Goal: Navigation & Orientation: Find specific page/section

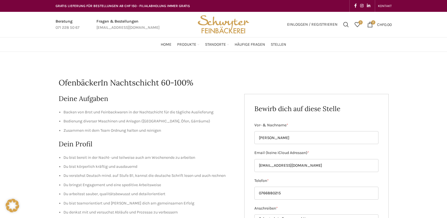
scroll to position [104, 0]
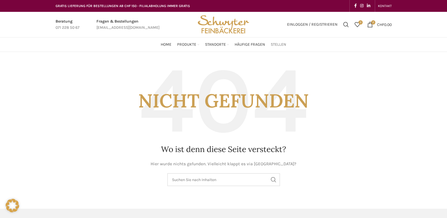
click at [282, 46] on span "Stellen" at bounding box center [277, 44] width 15 height 5
